Goal: Task Accomplishment & Management: Manage account settings

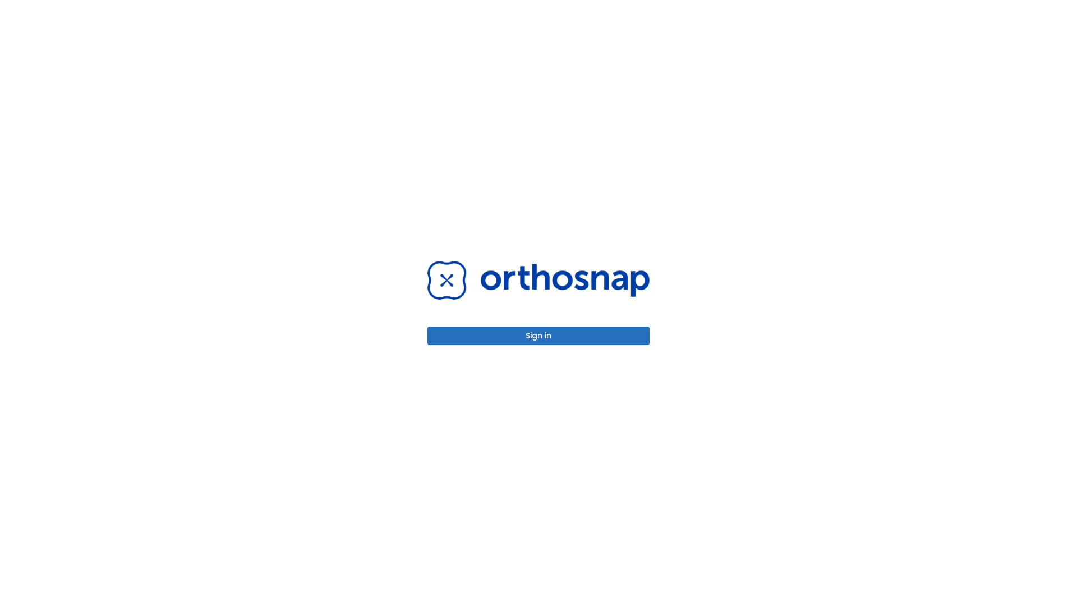
click at [539, 335] on button "Sign in" at bounding box center [538, 336] width 222 height 19
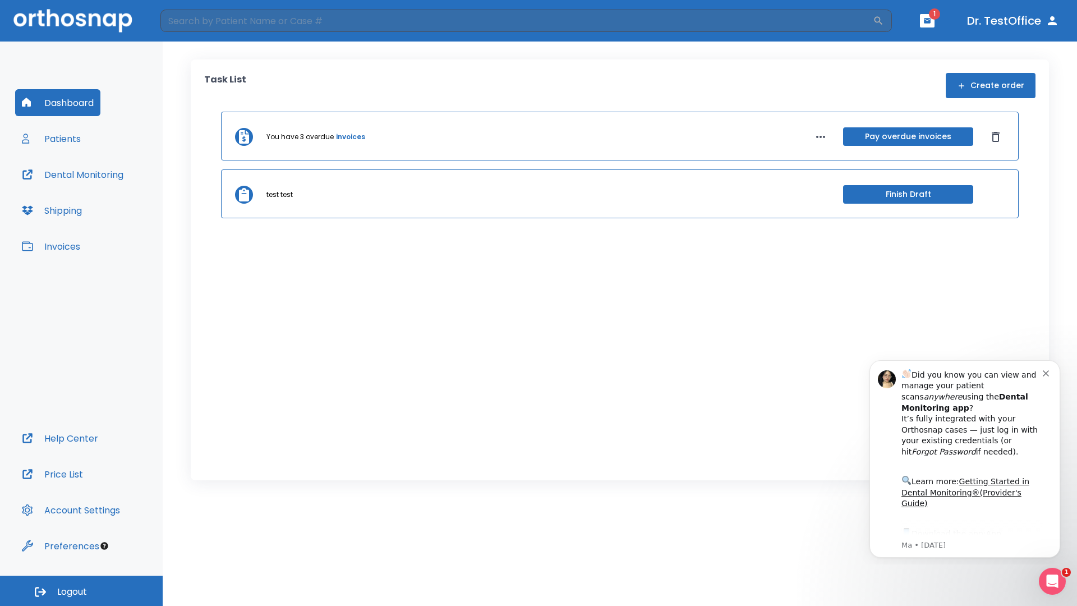
click at [81, 591] on span "Logout" at bounding box center [72, 592] width 30 height 12
